Goal: Task Accomplishment & Management: Manage account settings

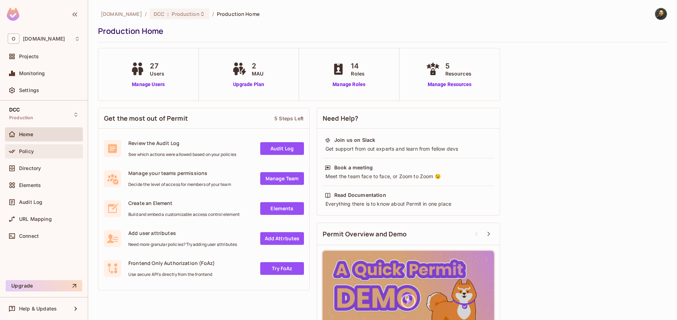
click at [41, 156] on div "Policy" at bounding box center [44, 151] width 78 height 14
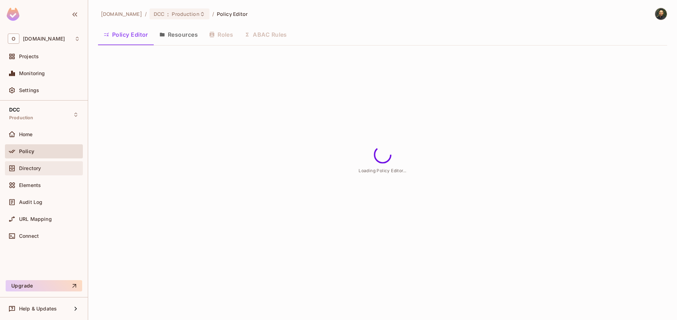
click at [38, 172] on div "Directory" at bounding box center [44, 168] width 78 height 14
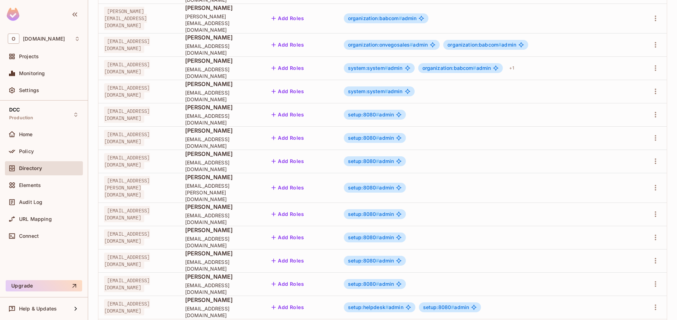
scroll to position [173, 0]
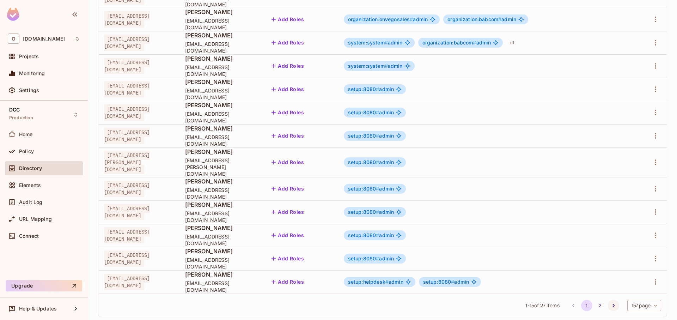
click at [610, 302] on icon "Go to next page" at bounding box center [613, 305] width 7 height 7
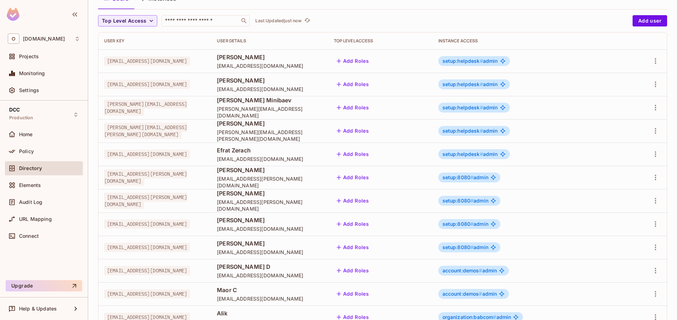
scroll to position [103, 0]
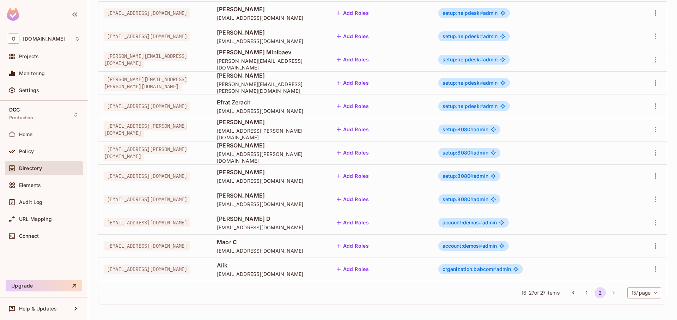
click at [482, 247] on span "account:demos #" at bounding box center [463, 246] width 40 height 6
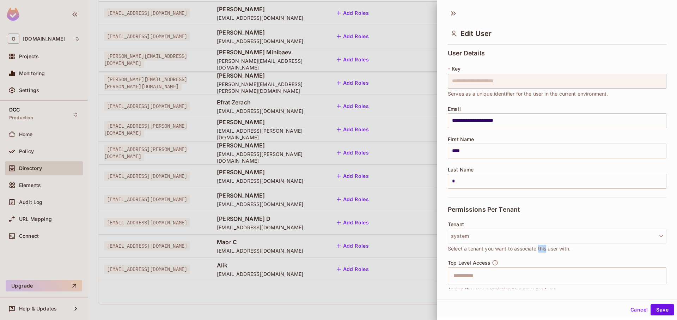
click at [539, 247] on span "Select a tenant you want to associate this user with." at bounding box center [509, 249] width 123 height 8
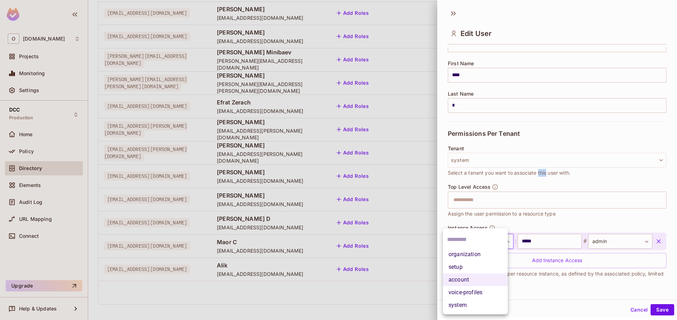
click at [484, 243] on body "O onvego.com Projects Monitoring Settings DCC Production Home Policy Directory …" at bounding box center [338, 160] width 677 height 320
click at [484, 243] on input "text" at bounding box center [475, 239] width 56 height 11
click at [480, 252] on li "organization" at bounding box center [475, 254] width 65 height 13
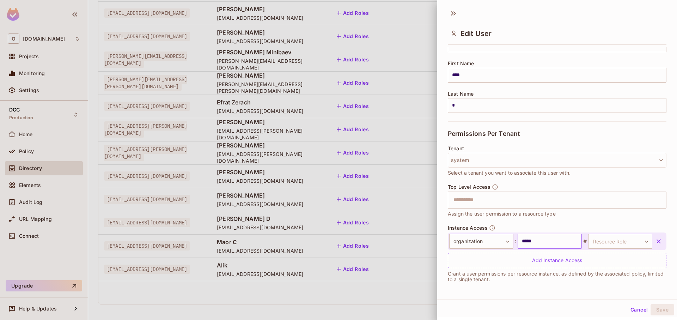
click at [538, 243] on input "*****" at bounding box center [550, 241] width 64 height 15
type input "*"
type input "******"
click at [617, 247] on body "O onvego.com Projects Monitoring Settings DCC Production Home Policy Directory …" at bounding box center [338, 160] width 677 height 320
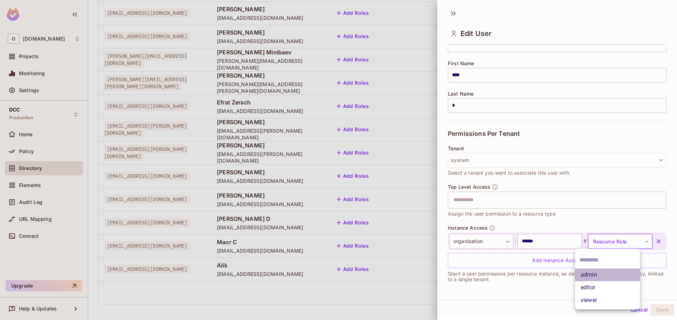
click at [611, 272] on li "admin" at bounding box center [607, 274] width 65 height 13
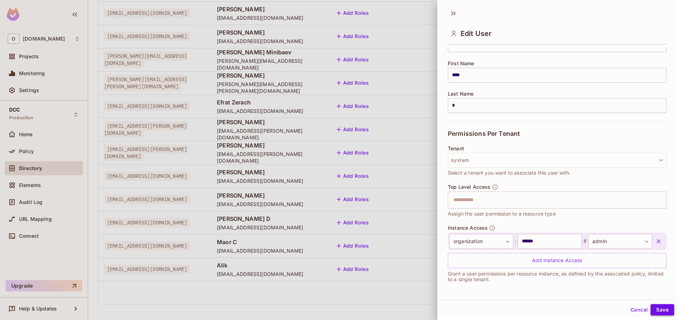
click at [662, 311] on button "Save" at bounding box center [663, 309] width 24 height 11
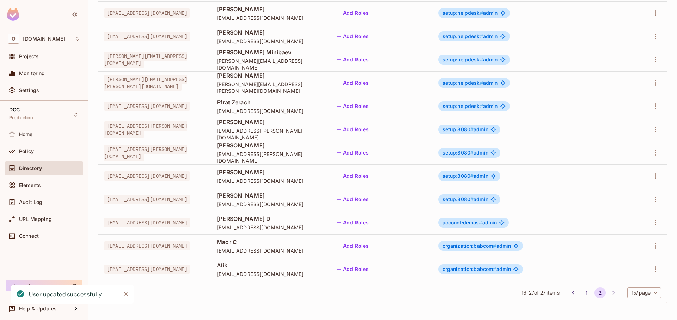
click at [482, 224] on span "account:demos #" at bounding box center [463, 222] width 40 height 6
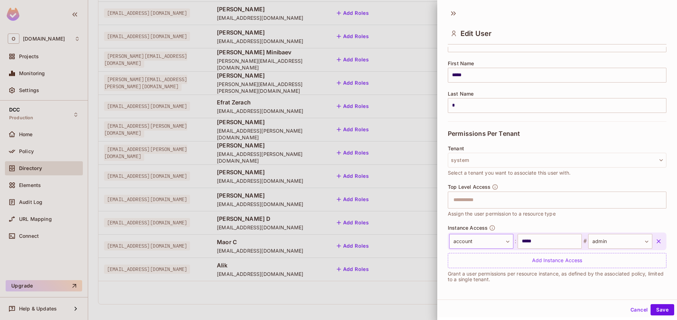
click at [491, 243] on body "O onvego.com Projects Monitoring Settings DCC Production Home Policy Directory …" at bounding box center [338, 160] width 677 height 320
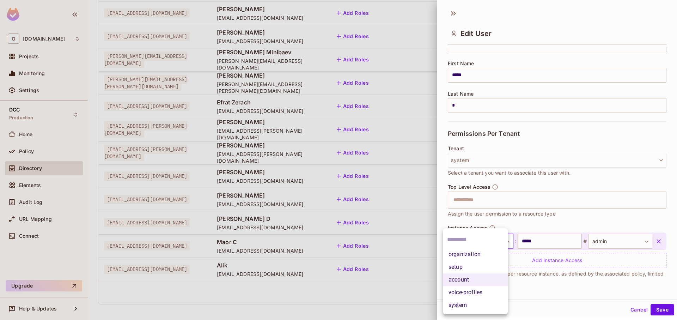
click at [492, 255] on li "organization" at bounding box center [475, 254] width 65 height 13
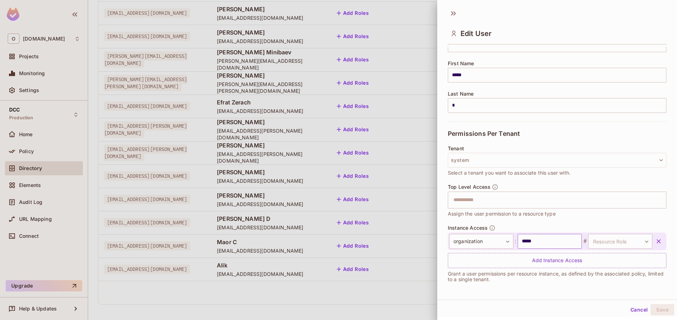
click at [536, 247] on input "*****" at bounding box center [550, 241] width 64 height 15
type input "******"
click at [630, 245] on body "O onvego.com Projects Monitoring Settings DCC Production Home Policy Directory …" at bounding box center [338, 160] width 677 height 320
click at [613, 276] on li "admin" at bounding box center [607, 274] width 65 height 13
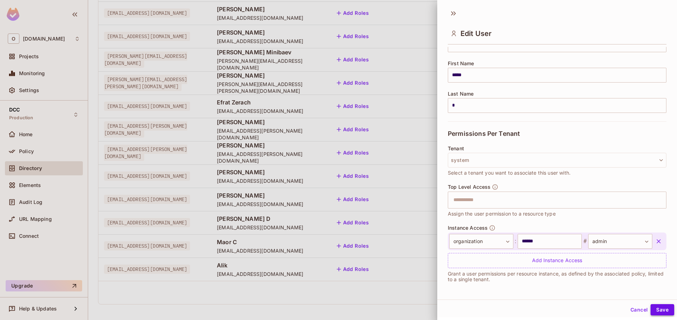
click at [655, 310] on button "Save" at bounding box center [663, 309] width 24 height 11
